Goal: Communication & Community: Answer question/provide support

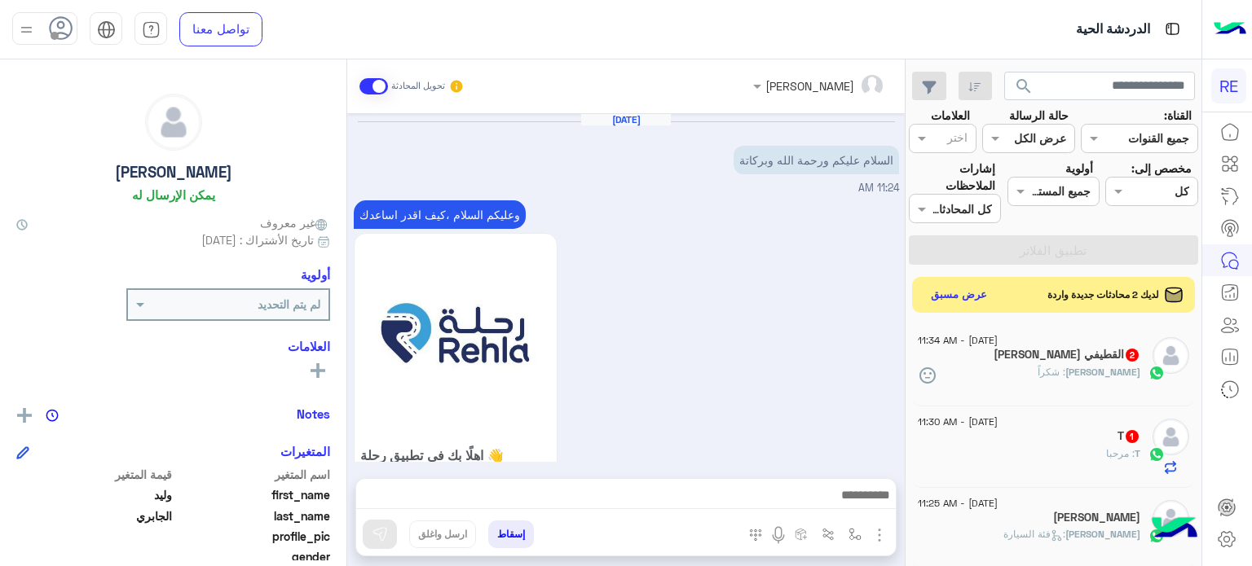
scroll to position [310, 0]
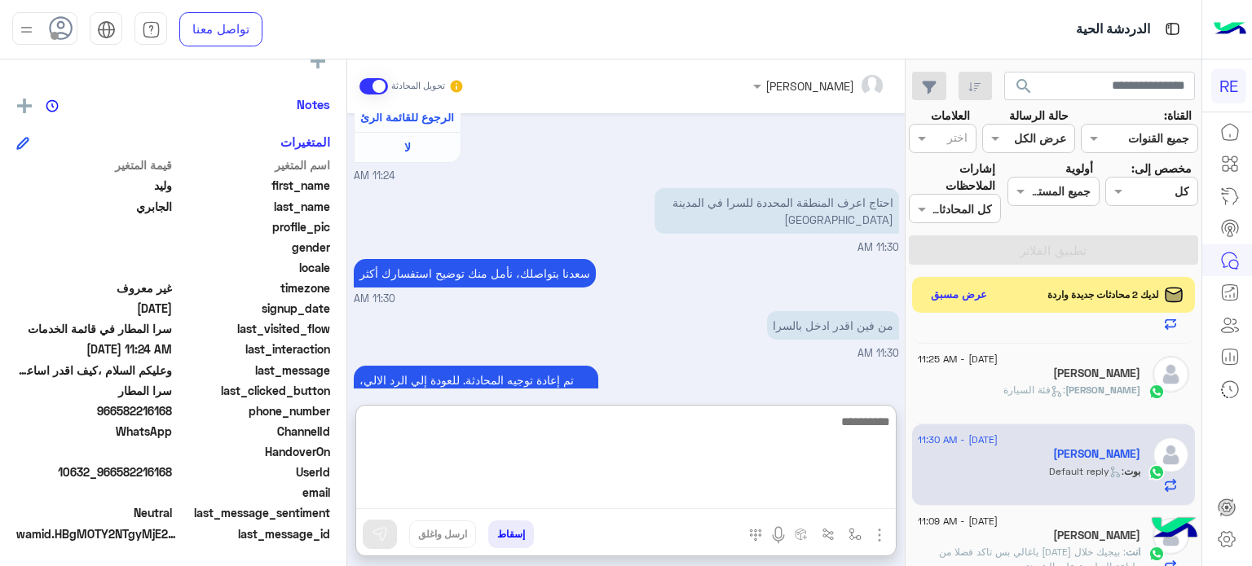
click at [726, 488] on textarea at bounding box center [625, 461] width 539 height 98
type textarea "**********"
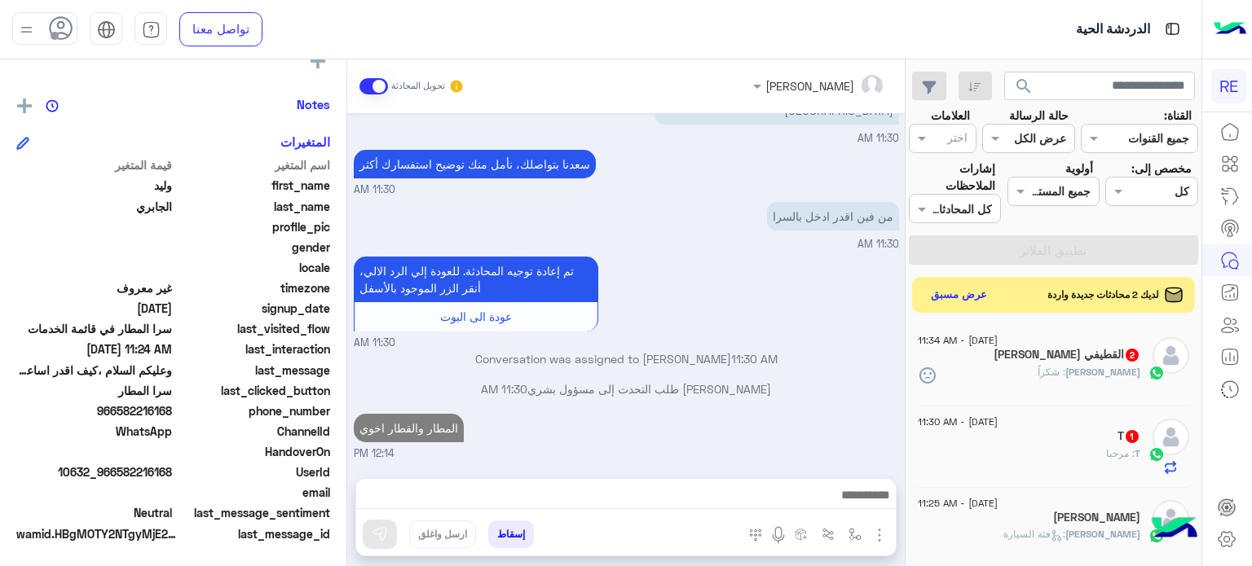
scroll to position [1597, 0]
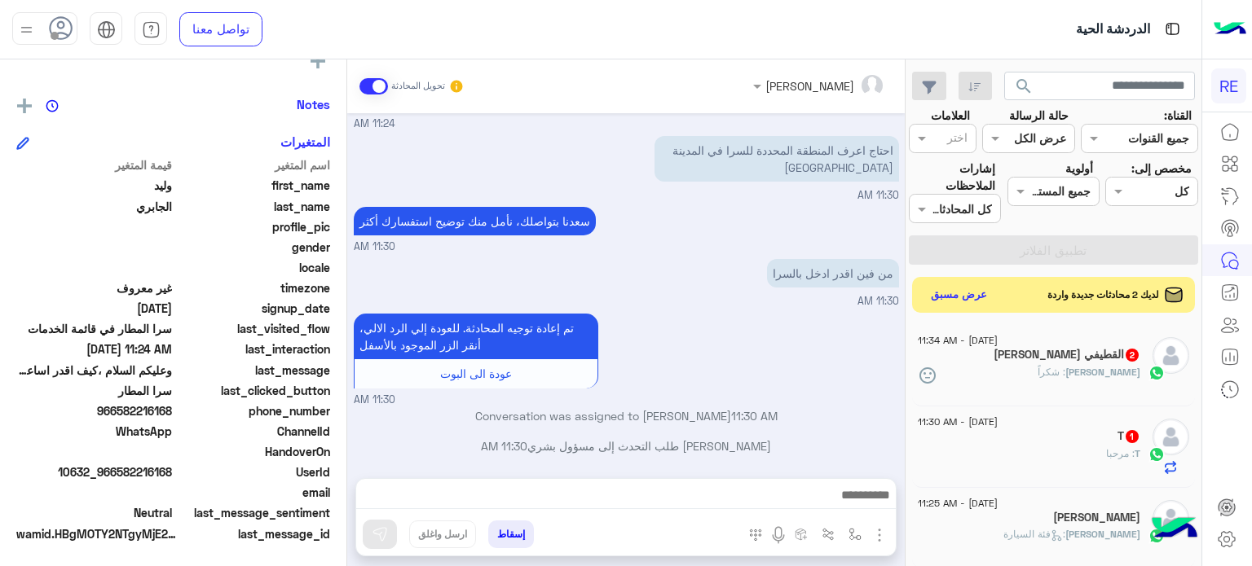
click at [1056, 363] on div "[PERSON_NAME] القطيفي 2" at bounding box center [1029, 356] width 222 height 17
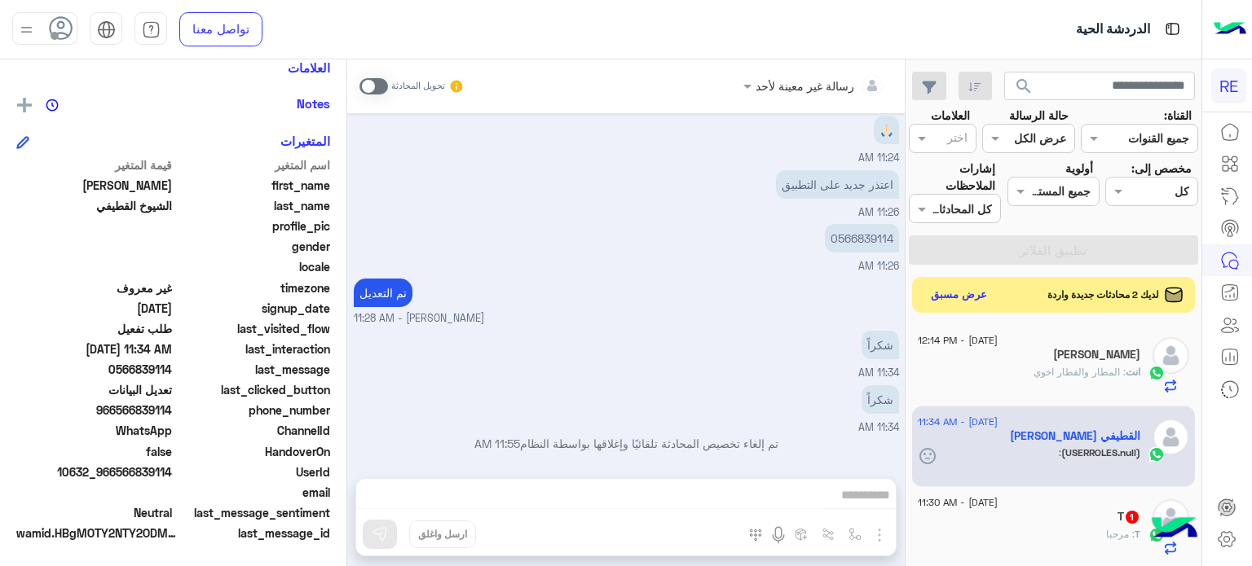
scroll to position [310, 0]
click at [1030, 370] on div "انت : المطار والقطار اخوي" at bounding box center [1029, 379] width 222 height 29
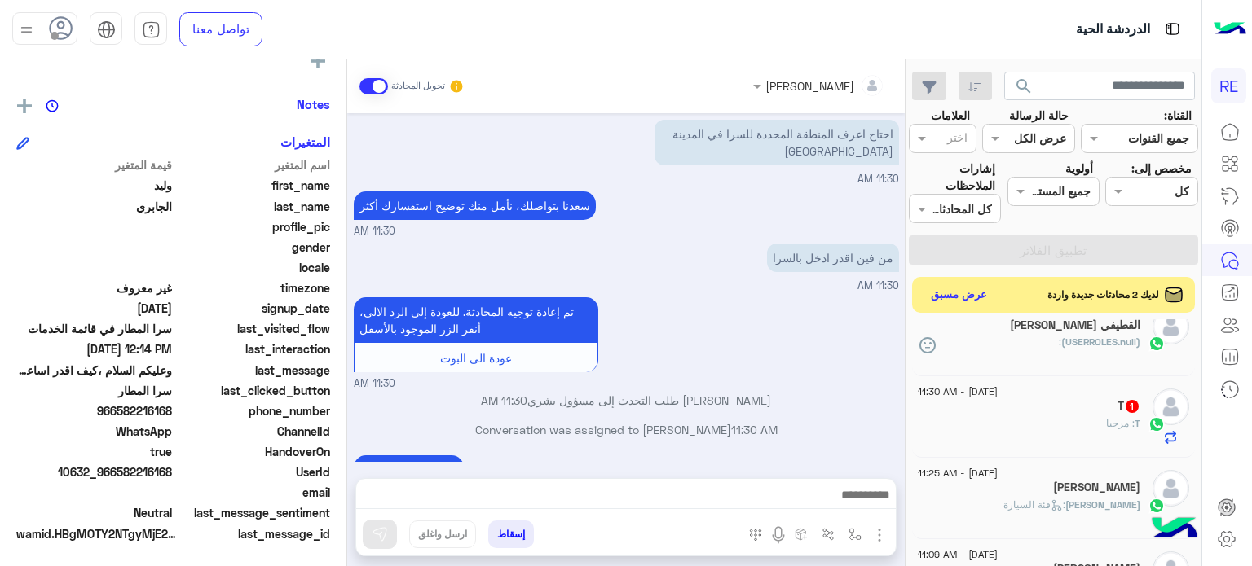
scroll to position [112, 0]
click at [1012, 433] on div "T : مرحبا" at bounding box center [1029, 429] width 222 height 29
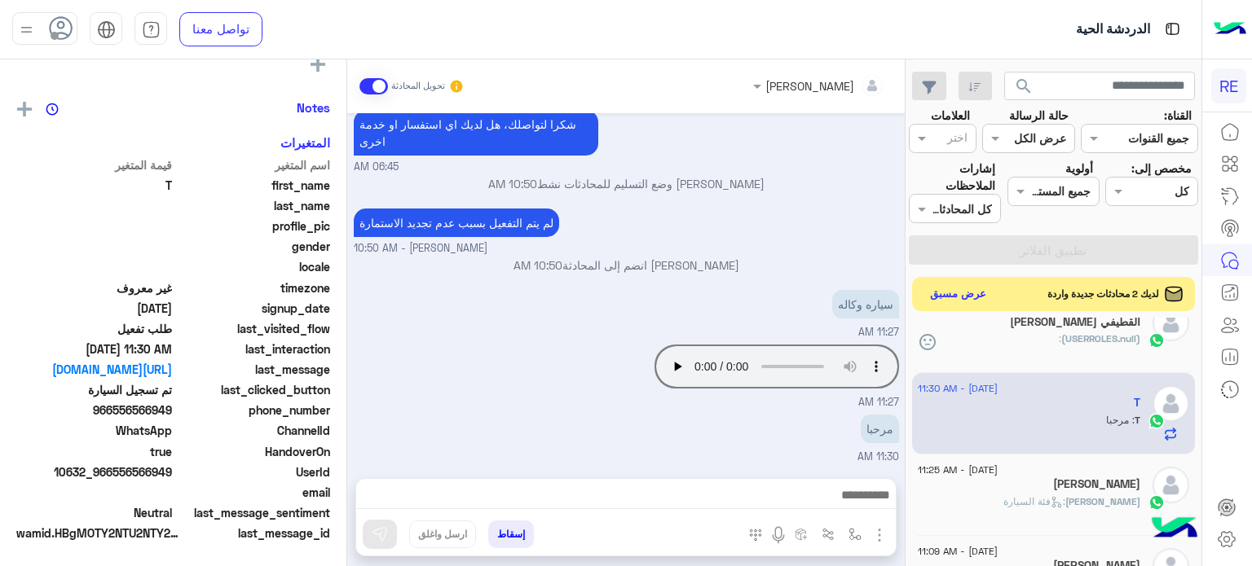
scroll to position [310, 0]
click at [967, 302] on button "عرض مسبق" at bounding box center [958, 295] width 68 height 22
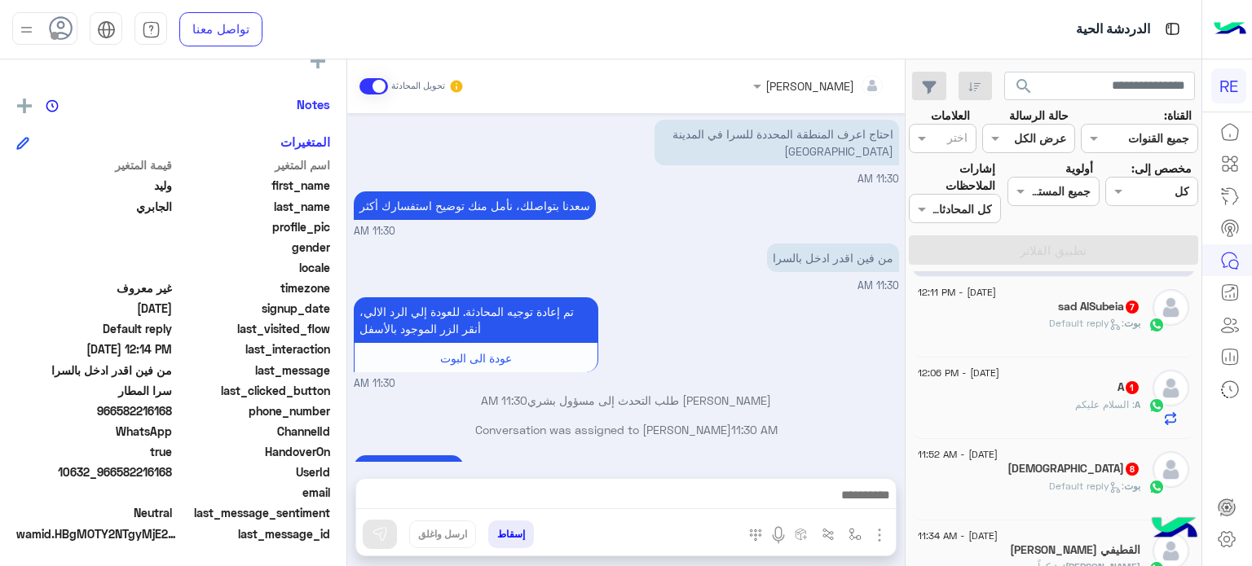
scroll to position [81, 0]
click at [1101, 464] on h5 "Mohammed 8" at bounding box center [1073, 469] width 133 height 14
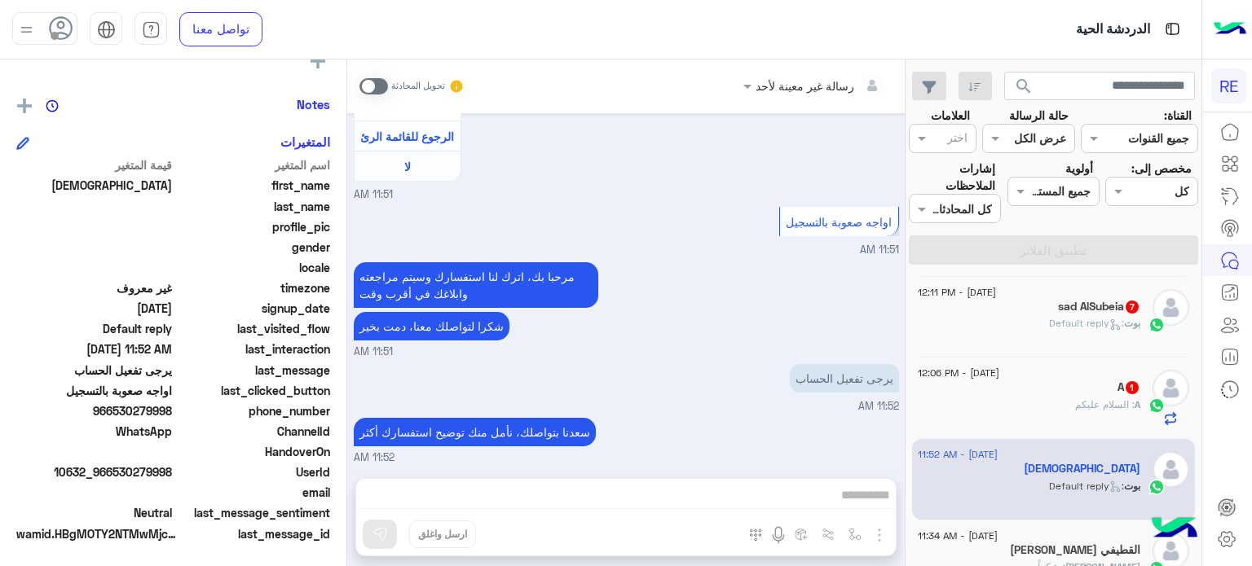
drag, startPoint x: 172, startPoint y: 473, endPoint x: 118, endPoint y: 474, distance: 53.8
click at [118, 474] on span "10632_966530279998" at bounding box center [94, 472] width 156 height 17
drag, startPoint x: 114, startPoint y: 473, endPoint x: 174, endPoint y: 477, distance: 60.4
click at [174, 477] on div "UserId 10632_966530279998" at bounding box center [173, 474] width 314 height 20
copy span "530279998"
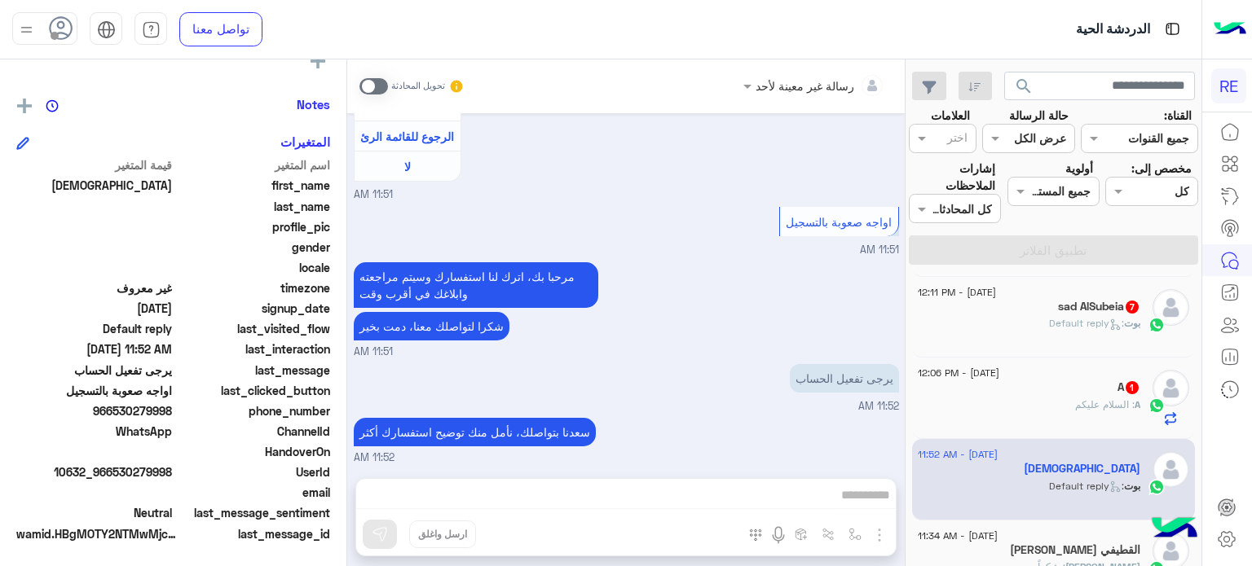
copy span "530279998"
click at [831, 489] on div "رسالة غير معينة لأحد تحويل المحادثة [DATE] عربي 11:51 AM هل أنت ؟ كابتن 👨🏻‍✈️ ع…" at bounding box center [625, 315] width 557 height 513
click at [381, 89] on span at bounding box center [373, 86] width 29 height 16
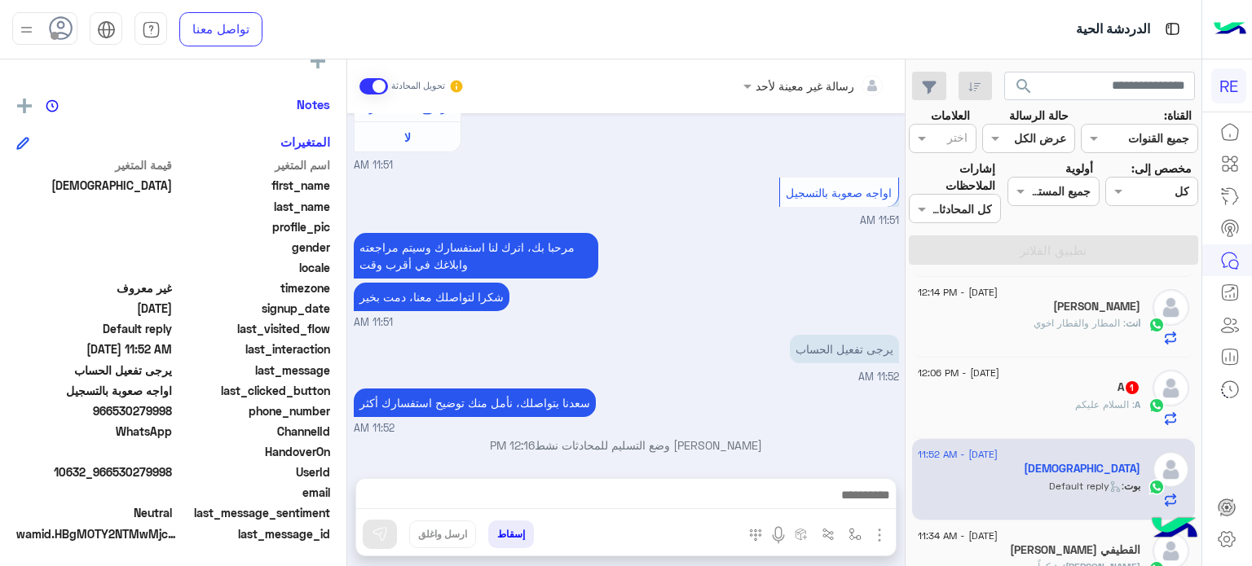
click at [557, 487] on div at bounding box center [625, 499] width 539 height 41
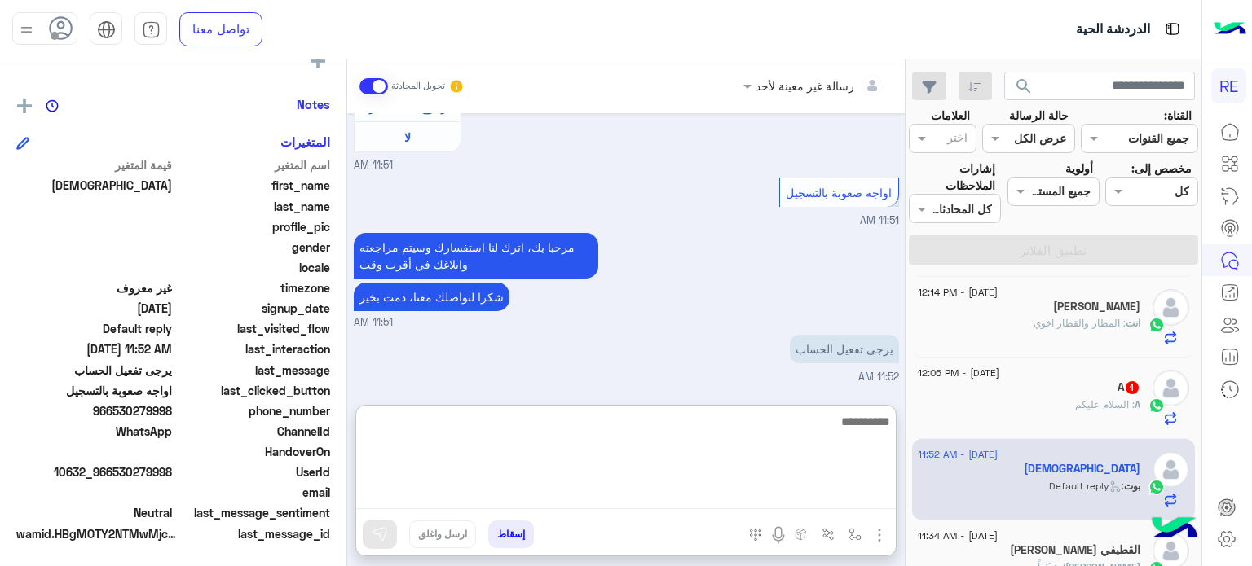
click at [557, 487] on textarea at bounding box center [625, 461] width 539 height 98
type textarea "**********"
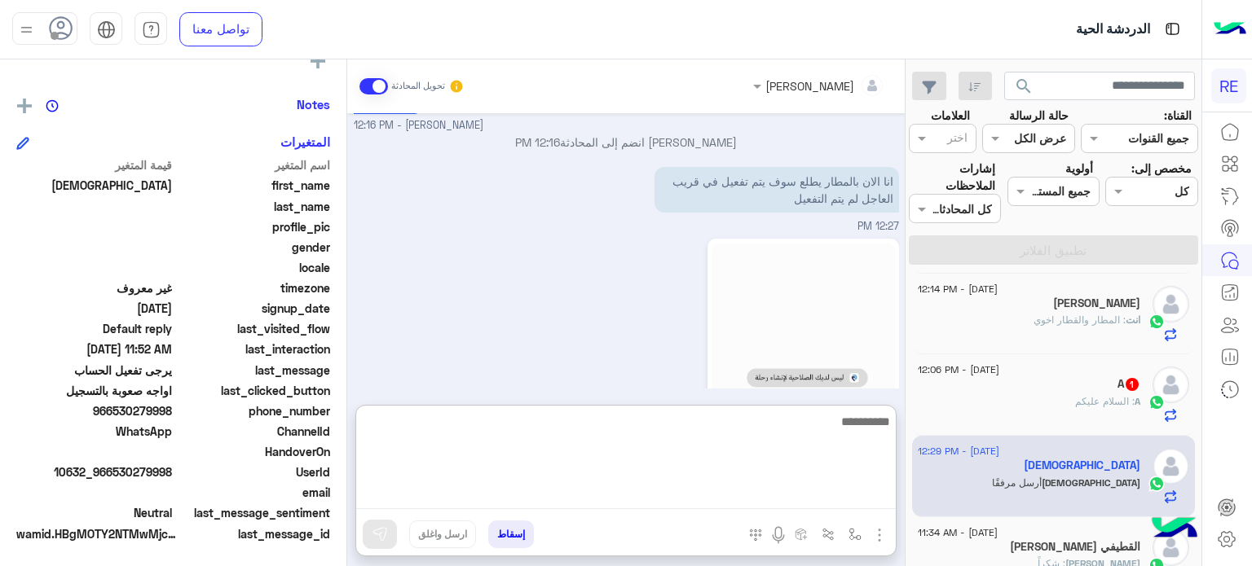
scroll to position [88, 0]
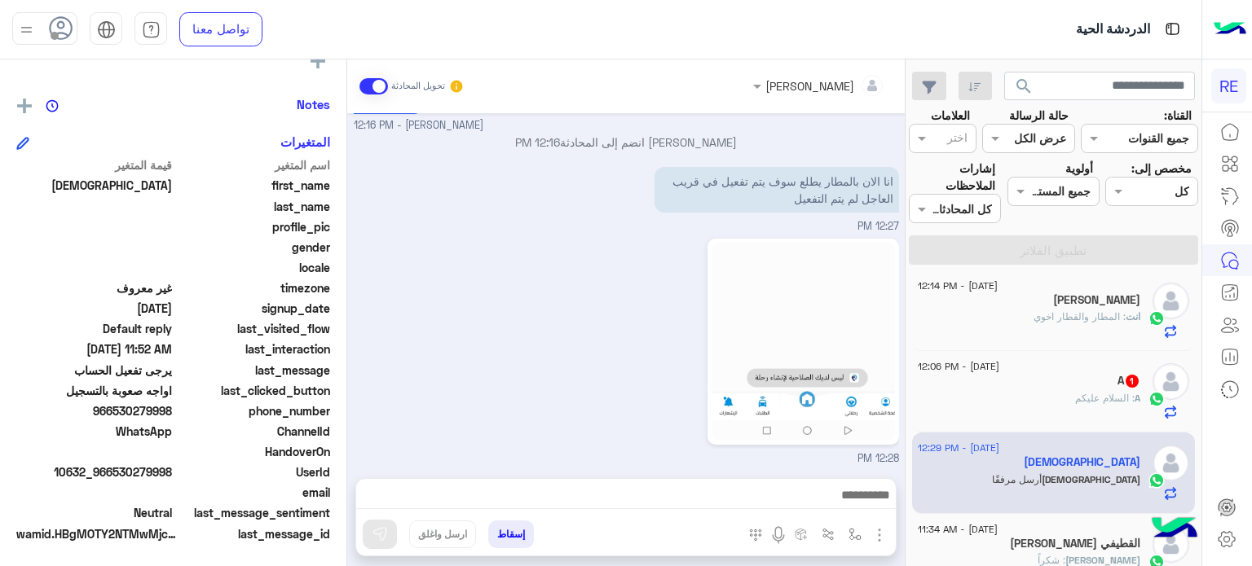
click at [1055, 384] on div "A 1" at bounding box center [1029, 382] width 222 height 17
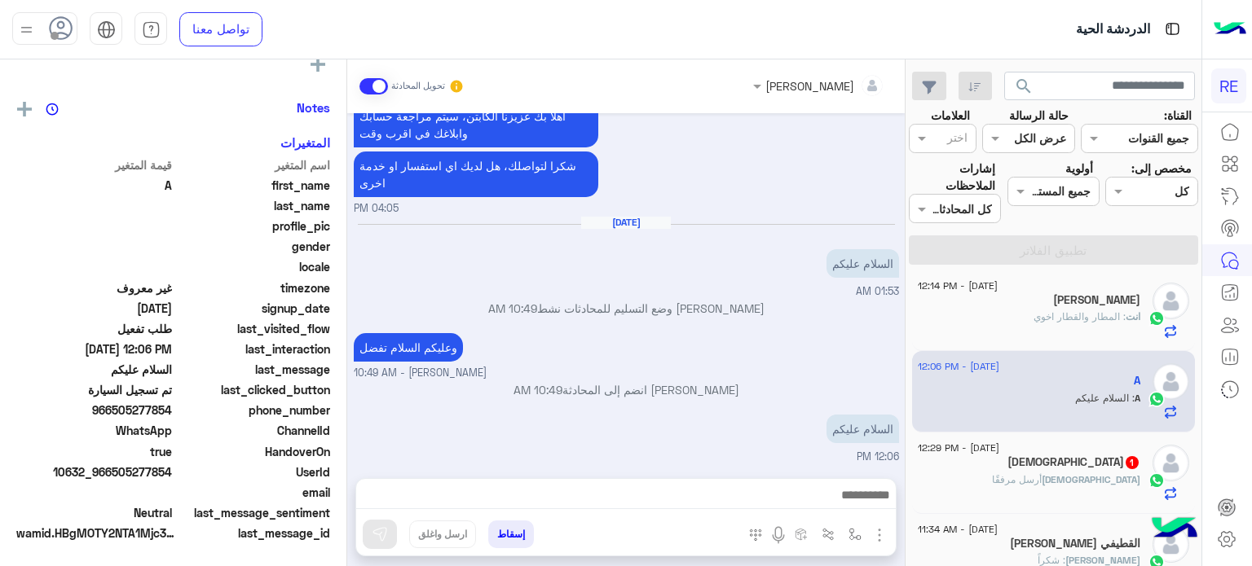
scroll to position [310, 0]
click at [1050, 471] on div "[DEMOGRAPHIC_DATA] 1" at bounding box center [1029, 464] width 222 height 17
